Goal: Entertainment & Leisure: Consume media (video, audio)

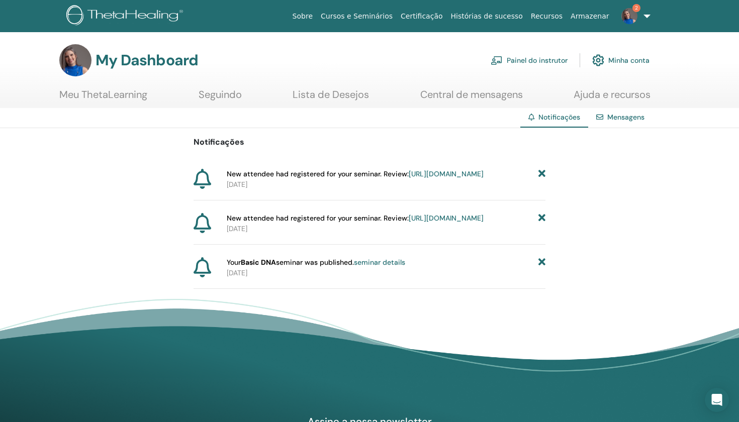
click at [409, 178] on link "https://member.thetahealing.com/instructor/seminar/375635/attendees" at bounding box center [446, 173] width 75 height 9
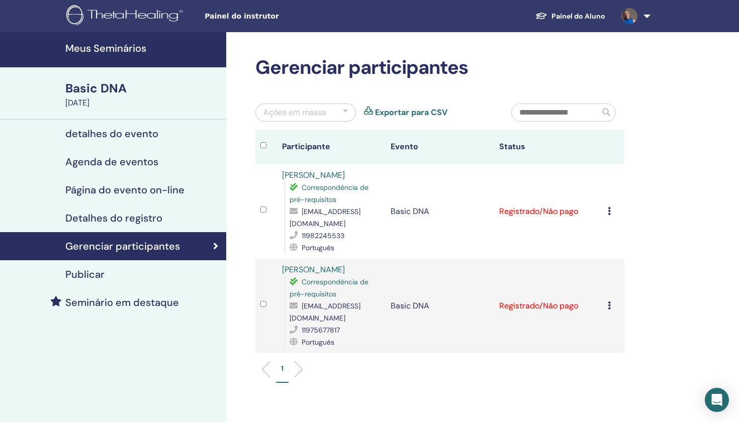
click at [609, 209] on icon at bounding box center [609, 211] width 3 height 8
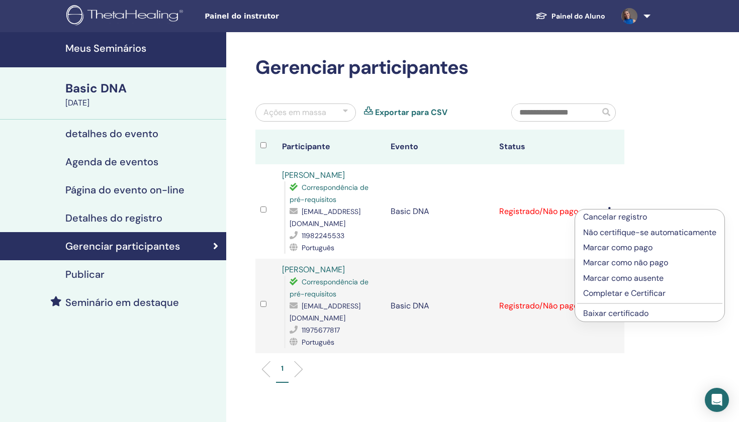
click at [596, 248] on p "Marcar como pago" at bounding box center [649, 248] width 133 height 12
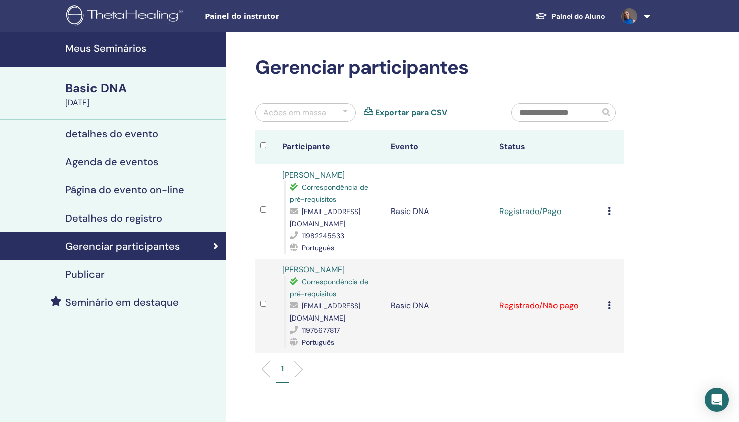
click at [608, 302] on icon at bounding box center [609, 306] width 3 height 8
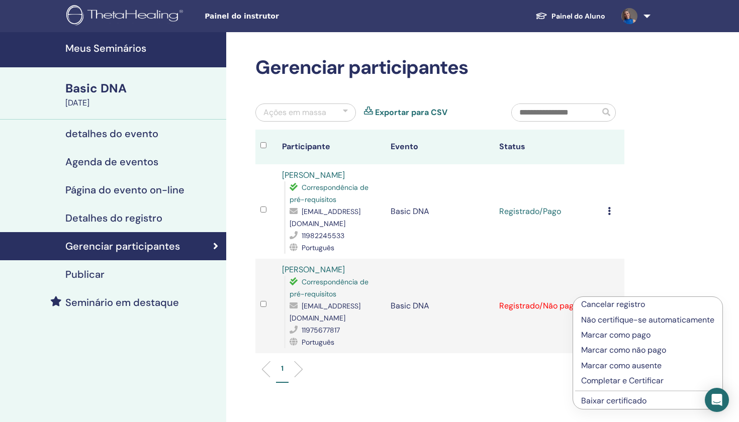
click at [603, 332] on p "Marcar como pago" at bounding box center [647, 335] width 133 height 12
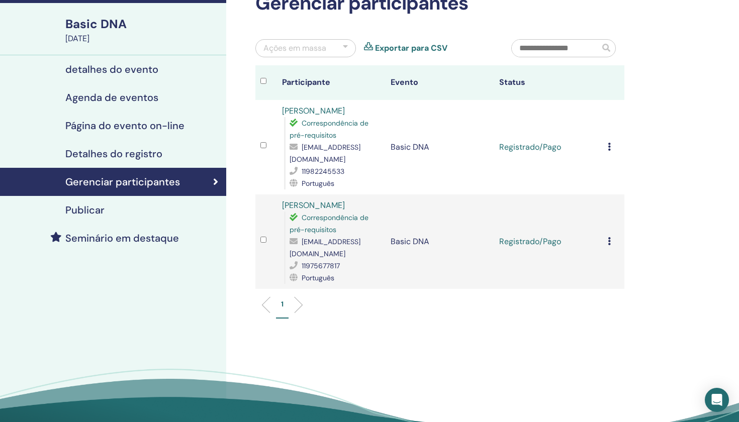
scroll to position [62, 0]
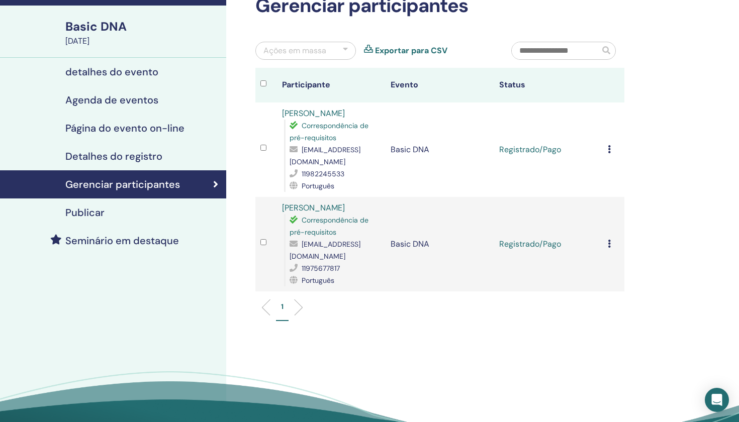
click at [435, 50] on link "Exportar para CSV" at bounding box center [411, 51] width 72 height 12
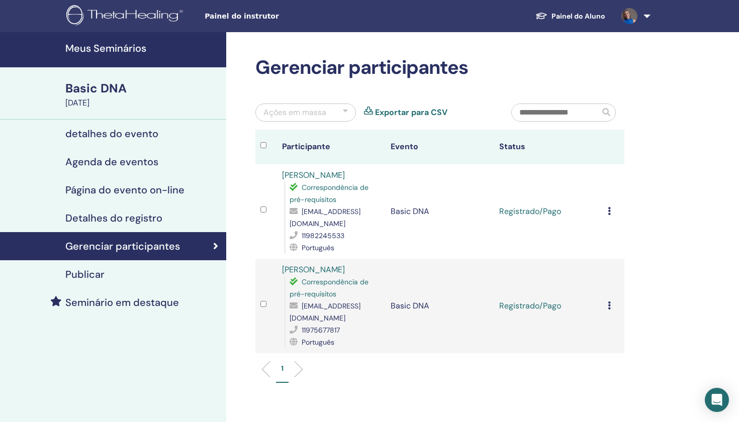
scroll to position [0, 0]
click at [222, 17] on span "Painel do instrutor" at bounding box center [280, 16] width 151 height 11
click at [648, 18] on link at bounding box center [633, 16] width 41 height 32
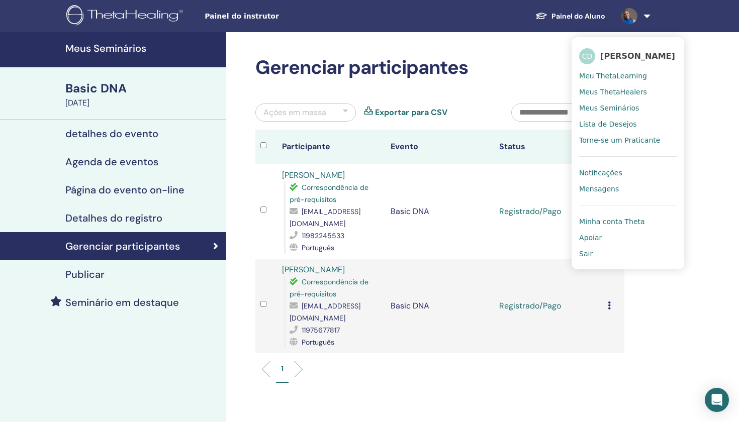
click at [620, 91] on span "Meus ThetaHealers" at bounding box center [613, 91] width 68 height 9
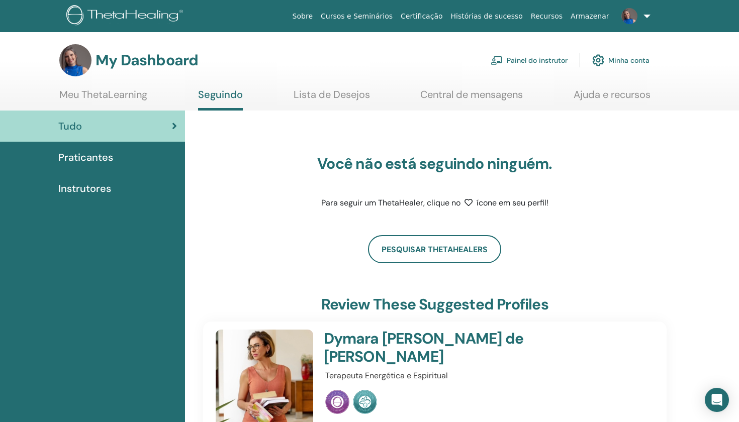
click at [130, 89] on link "Meu ThetaLearning" at bounding box center [103, 98] width 88 height 20
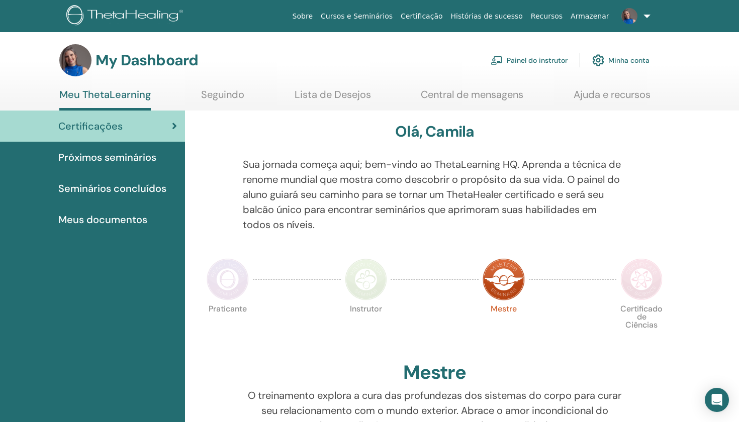
click at [127, 222] on span "Meus documentos" at bounding box center [102, 219] width 89 height 15
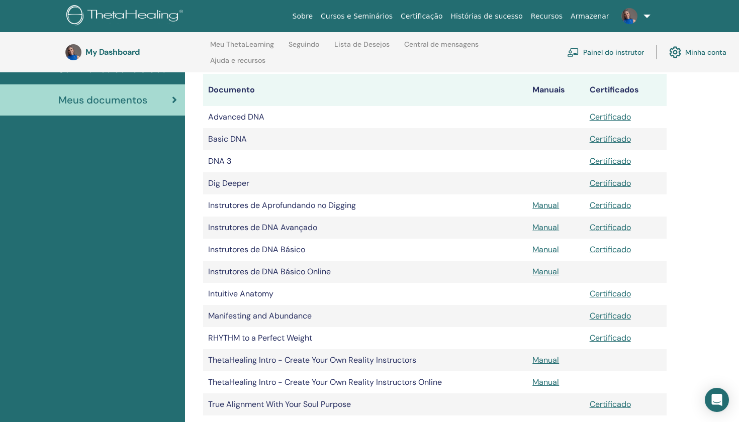
scroll to position [158, 0]
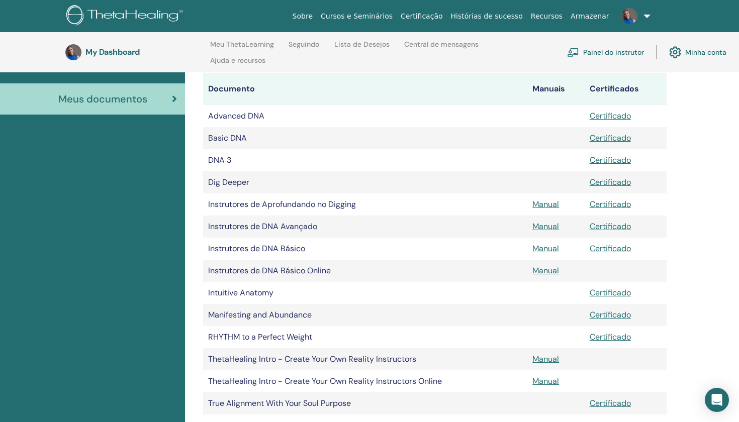
click at [550, 249] on link "Manual" at bounding box center [545, 248] width 27 height 11
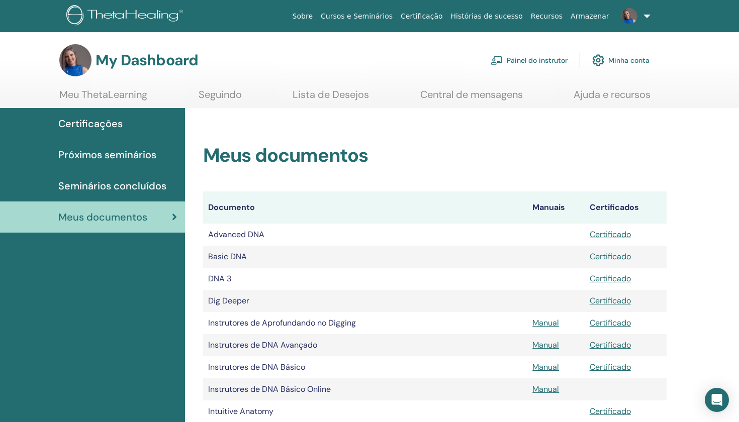
click at [535, 62] on link "Painel do instrutor" at bounding box center [529, 60] width 77 height 22
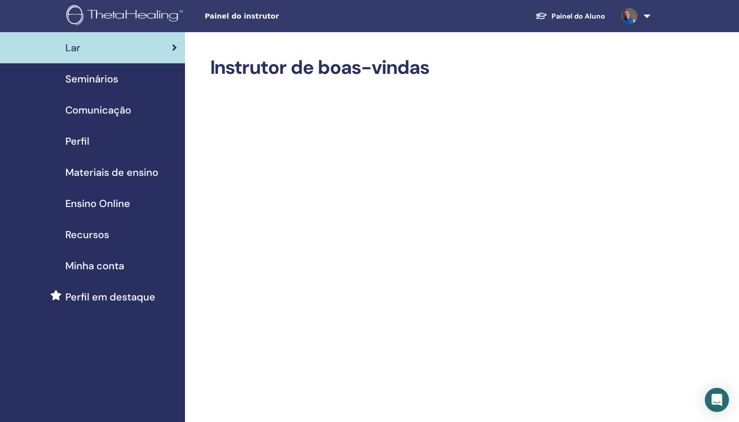
click at [146, 173] on span "Materiais de ensino" at bounding box center [111, 172] width 93 height 15
click at [90, 171] on span "Materiais de ensino" at bounding box center [111, 172] width 93 height 15
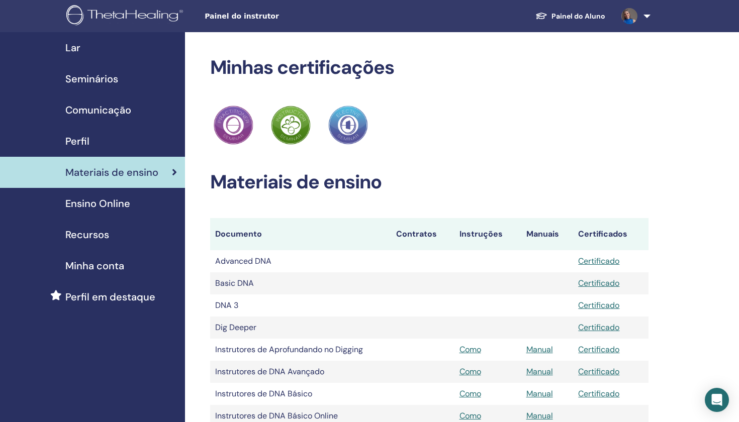
click at [82, 207] on span "Ensino Online" at bounding box center [97, 203] width 65 height 15
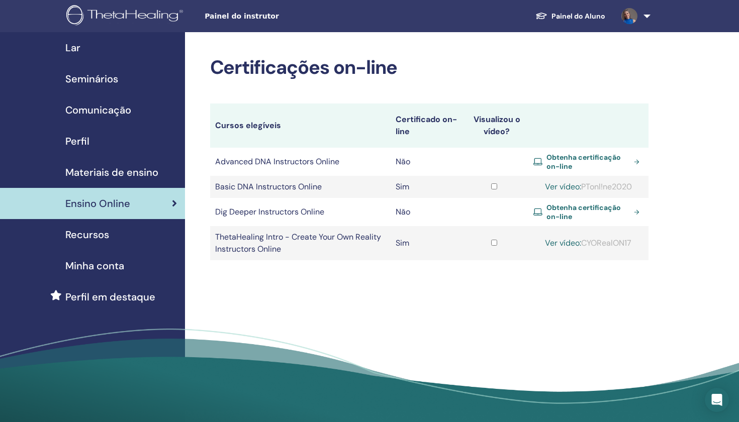
click at [568, 188] on link "Ver vídeo:" at bounding box center [563, 186] width 36 height 11
click at [561, 186] on link "Ver vídeo:" at bounding box center [563, 186] width 36 height 11
drag, startPoint x: 588, startPoint y: 187, endPoint x: 639, endPoint y: 188, distance: 50.8
click at [639, 188] on div "Ver vídeo: PTonl!ne2020" at bounding box center [588, 187] width 110 height 12
copy div "PTonl!ne2020"
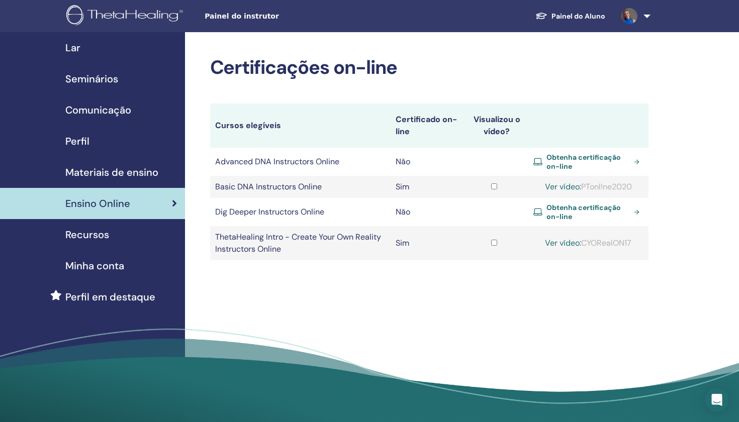
click at [566, 184] on link "Ver vídeo:" at bounding box center [563, 186] width 36 height 11
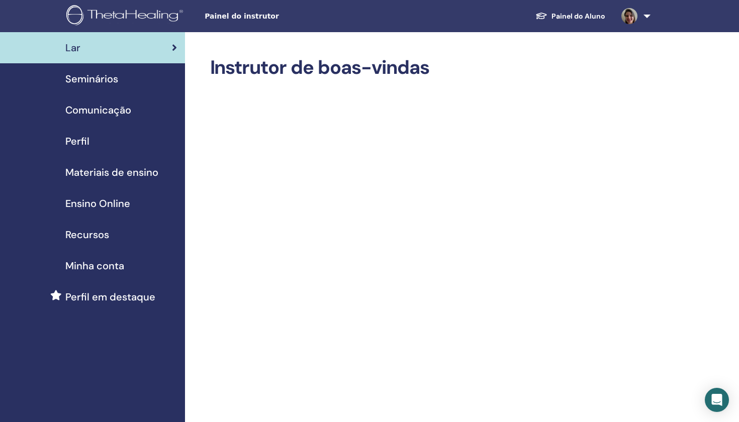
click at [102, 196] on span "Ensino Online" at bounding box center [97, 203] width 65 height 15
click at [96, 212] on link "Ensino Online" at bounding box center [92, 203] width 185 height 31
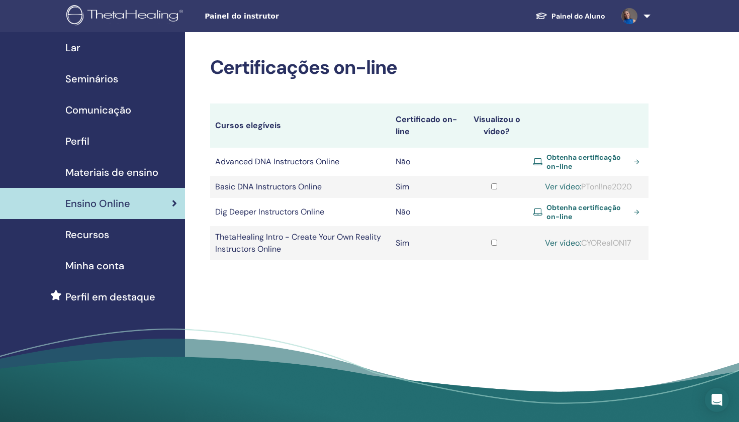
drag, startPoint x: 587, startPoint y: 242, endPoint x: 642, endPoint y: 241, distance: 54.8
click at [642, 242] on div "Ver vídeo: CYORealON17" at bounding box center [588, 243] width 110 height 12
copy div "CYORealON17"
click at [559, 239] on link "Ver vídeo:" at bounding box center [563, 243] width 36 height 11
